Goal: Task Accomplishment & Management: Complete application form

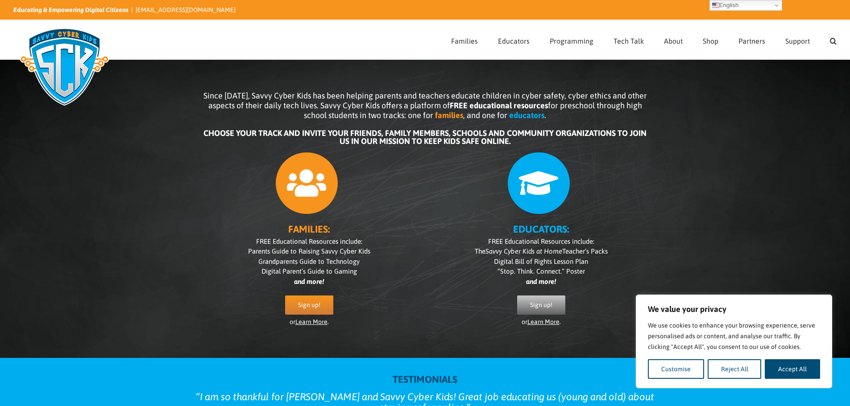
click at [539, 302] on span "Sign up!" at bounding box center [541, 306] width 22 height 8
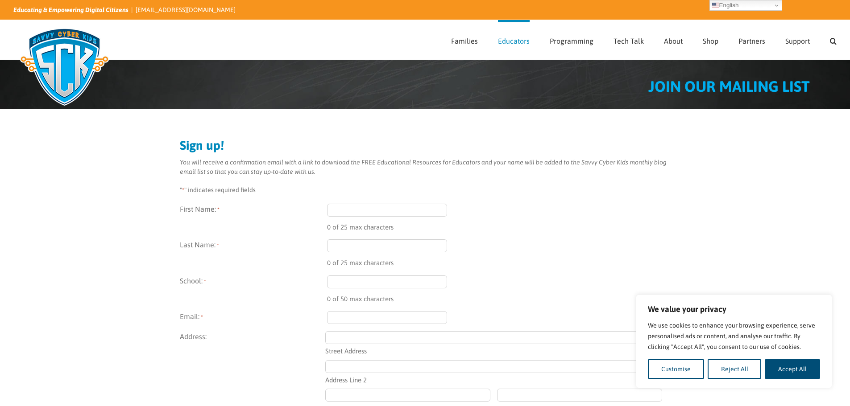
click at [368, 211] on input "First Name: *" at bounding box center [387, 210] width 120 height 13
type input "Fatima"
type input "Tlemsani"
type input "ftlem.am@gmail.com"
type input "5504 W Park Drive"
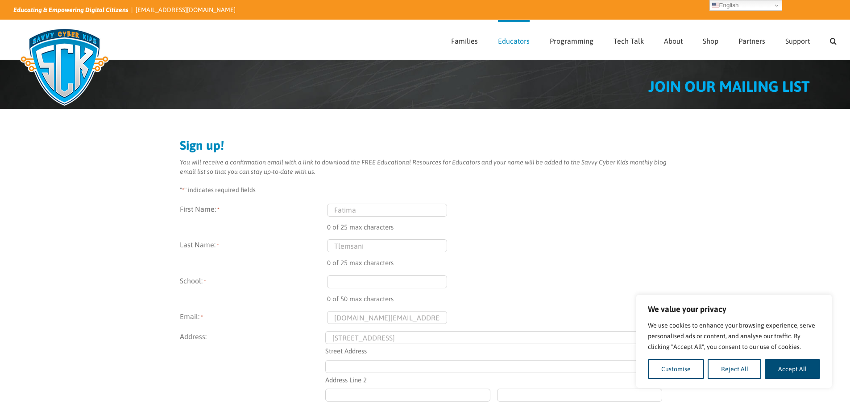
type input "103"
type input "Greenfield"
type input "Wisconsin"
type input "53221"
select select "United States"
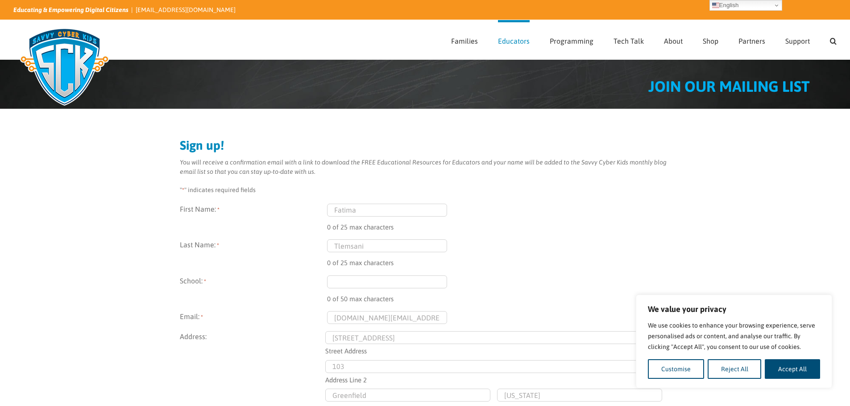
type input "(414) 702-5266"
click at [375, 218] on div "6 of 25 max characters" at bounding box center [499, 225] width 344 height 16
click at [375, 211] on input "Fatima" at bounding box center [387, 210] width 120 height 13
click at [407, 315] on input "ftlem.am@gmail.com" at bounding box center [387, 317] width 120 height 13
type input "amaritlf@elmbrookschools.org"
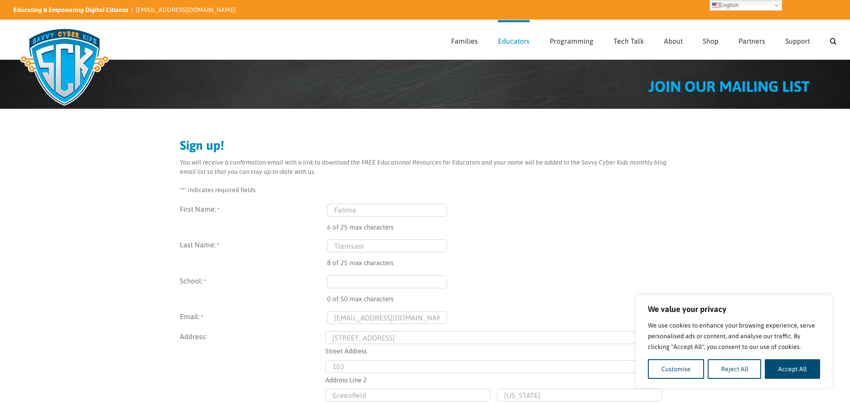
click at [413, 339] on input "5504 W Park Drive" at bounding box center [493, 338] width 337 height 13
type input "3305 Lilly Rd"
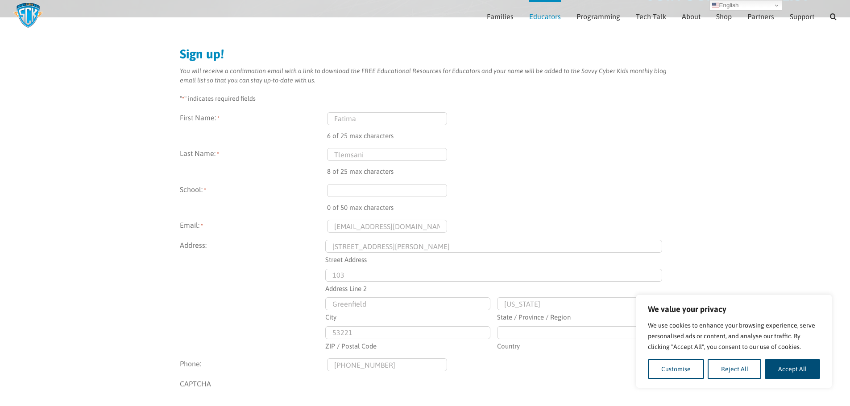
scroll to position [82, 0]
drag, startPoint x: 362, startPoint y: 278, endPoint x: 311, endPoint y: 277, distance: 51.3
click at [309, 276] on fieldset "Address: 3305 Lilly Rd Street Address 103 Address Line 2 Greenfield City Wiscon…" at bounding box center [425, 295] width 491 height 112
click at [382, 303] on input "Greenfield" at bounding box center [407, 303] width 165 height 13
type input "Brookfield"
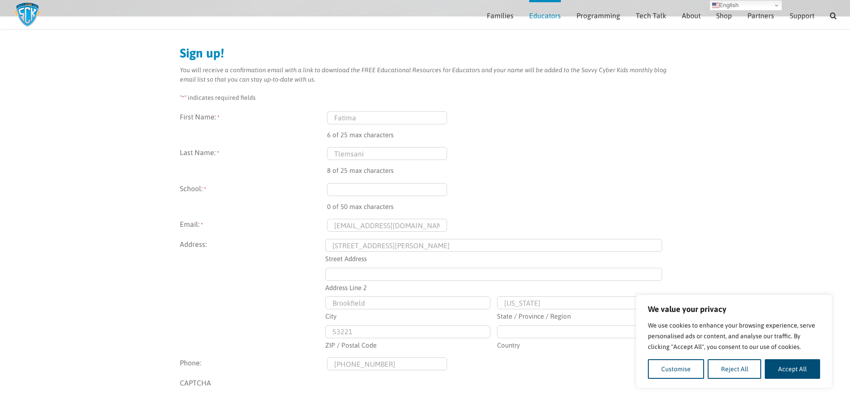
click at [363, 331] on input "53221" at bounding box center [407, 332] width 165 height 13
type input "53005"
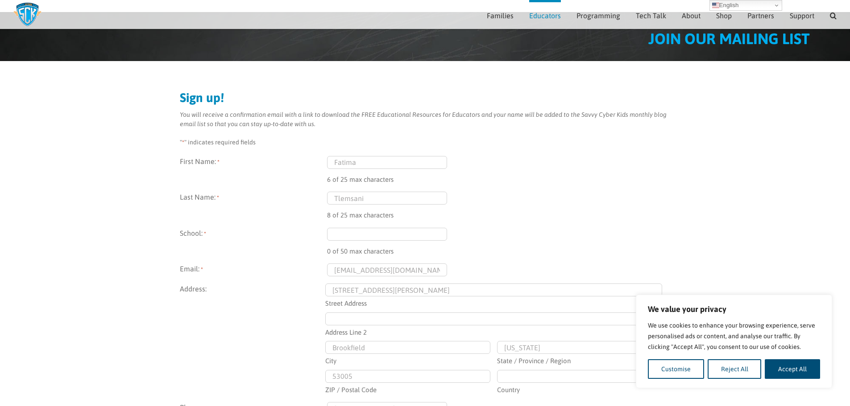
click at [374, 231] on input "School: *" at bounding box center [387, 234] width 120 height 13
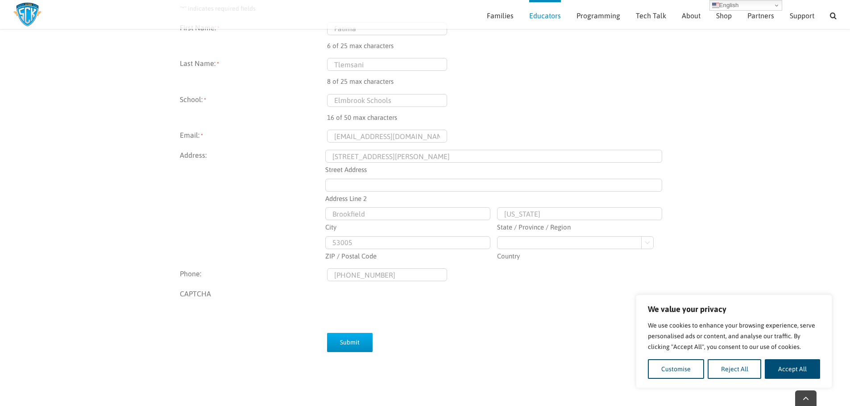
type input "Elmbrook Schools"
click at [351, 278] on input "(414) 702-5266" at bounding box center [387, 275] width 120 height 13
click at [414, 280] on input "(414) 702-5266" at bounding box center [387, 275] width 120 height 13
click at [414, 276] on input "(414) 702-5266" at bounding box center [387, 275] width 120 height 13
click at [357, 345] on input "Submit" at bounding box center [350, 342] width 46 height 19
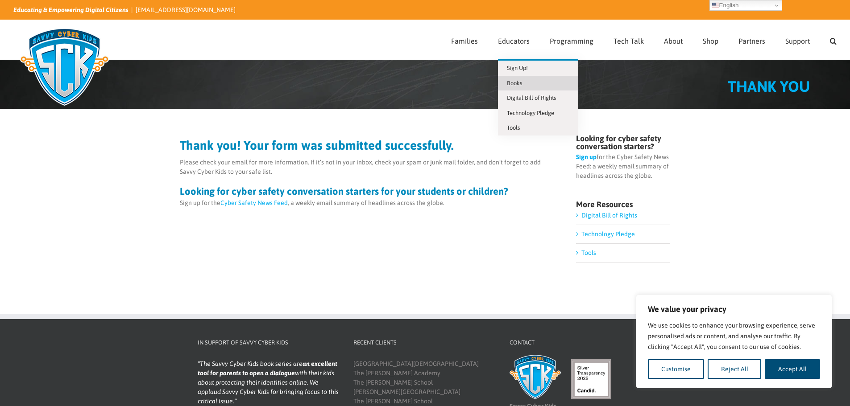
click at [526, 85] on link "Books" at bounding box center [538, 83] width 80 height 15
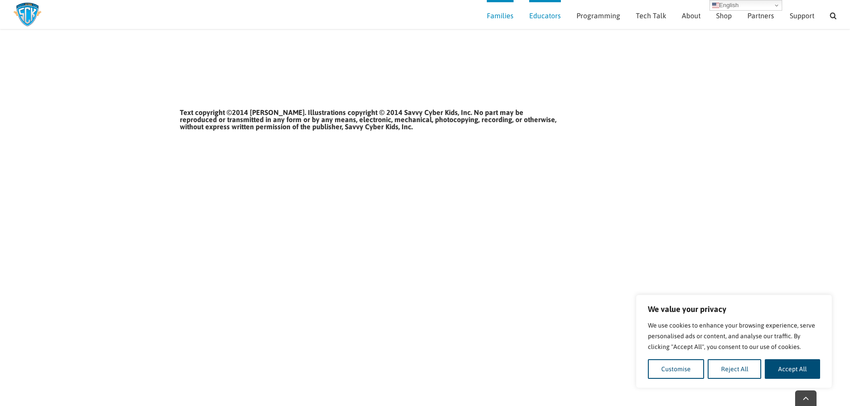
scroll to position [973, 0]
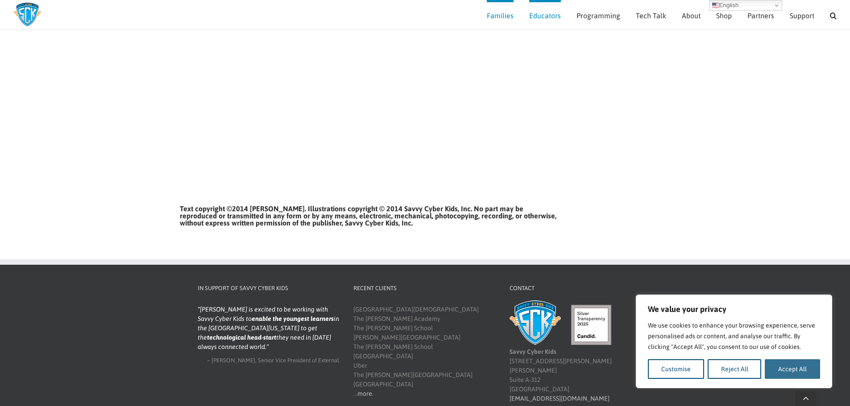
click at [781, 370] on button "Accept All" at bounding box center [792, 370] width 55 height 20
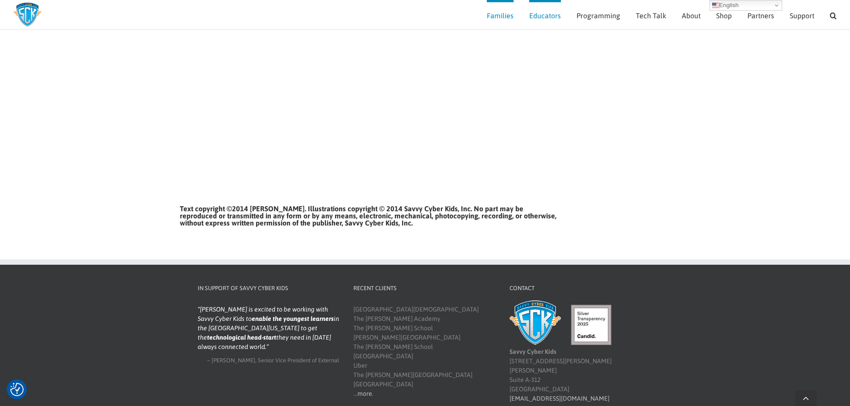
checkbox input "true"
